Goal: Check status: Check status

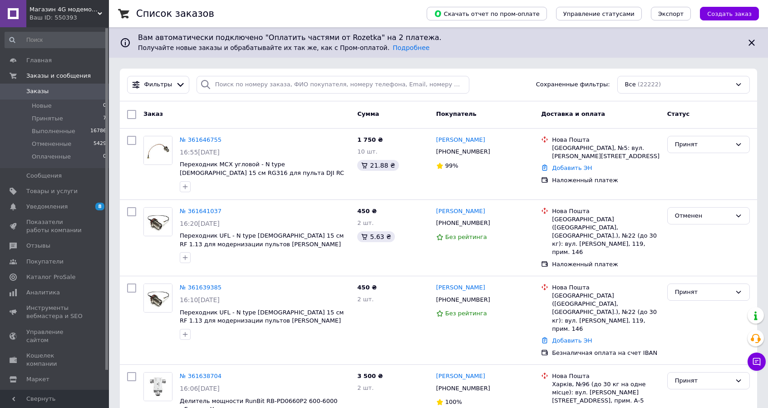
drag, startPoint x: 647, startPoint y: 58, endPoint x: 642, endPoint y: 54, distance: 6.1
click at [647, 58] on div "Вам автоматически подключено "Оплатить частями от Rozetka" на 2 платежа. Получа…" at bounding box center [438, 42] width 659 height 30
click at [227, 89] on input "search" at bounding box center [333, 85] width 273 height 18
paste input "030060001"
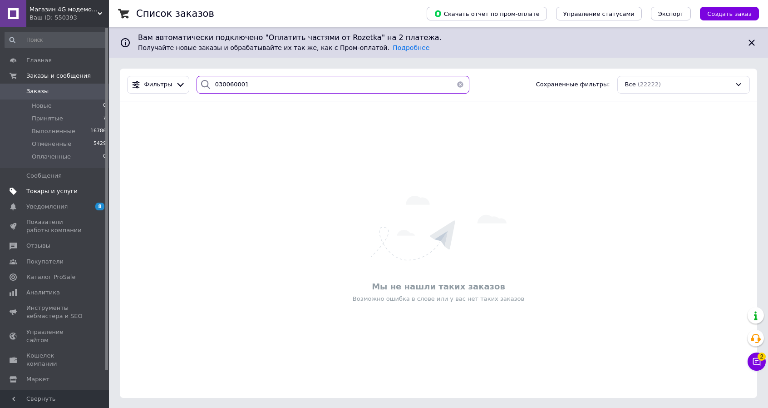
type input "030060001"
click at [61, 190] on span "Товары и услуги" at bounding box center [51, 191] width 51 height 8
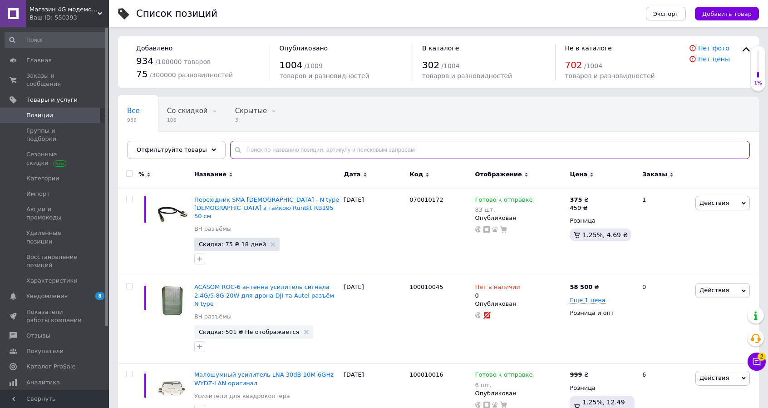
click at [298, 145] on input "text" at bounding box center [490, 150] width 520 height 18
paste input "030060001"
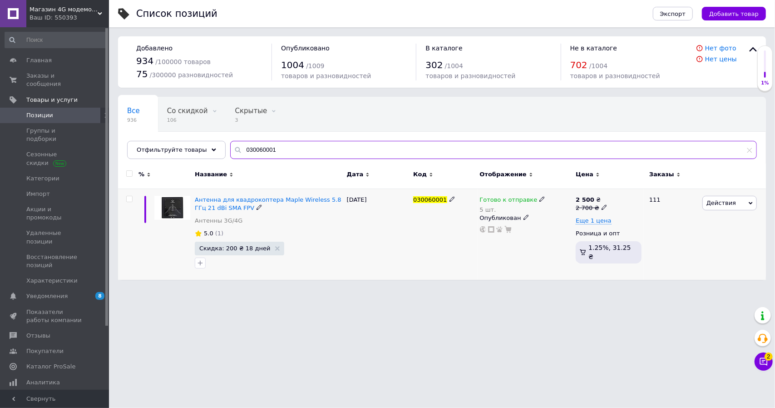
type input "030060001"
click at [539, 200] on icon at bounding box center [541, 198] width 5 height 5
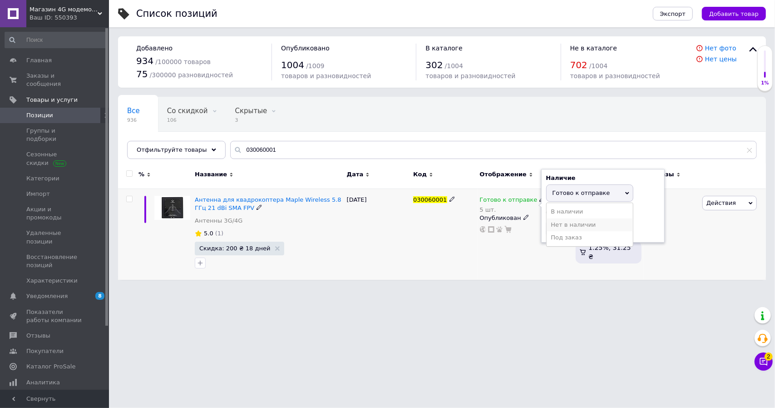
click at [559, 223] on li "Нет в наличии" at bounding box center [590, 224] width 86 height 13
drag, startPoint x: 569, startPoint y: 225, endPoint x: 540, endPoint y: 224, distance: 28.2
click at [540, 224] on div "Готово к отправке 5 шт. Наличие Нет в наличии В наличии Под заказ Готово к отпр…" at bounding box center [526, 215] width 92 height 38
type input "0"
click at [439, 248] on div "030060001" at bounding box center [444, 233] width 66 height 91
